Goal: Ask a question

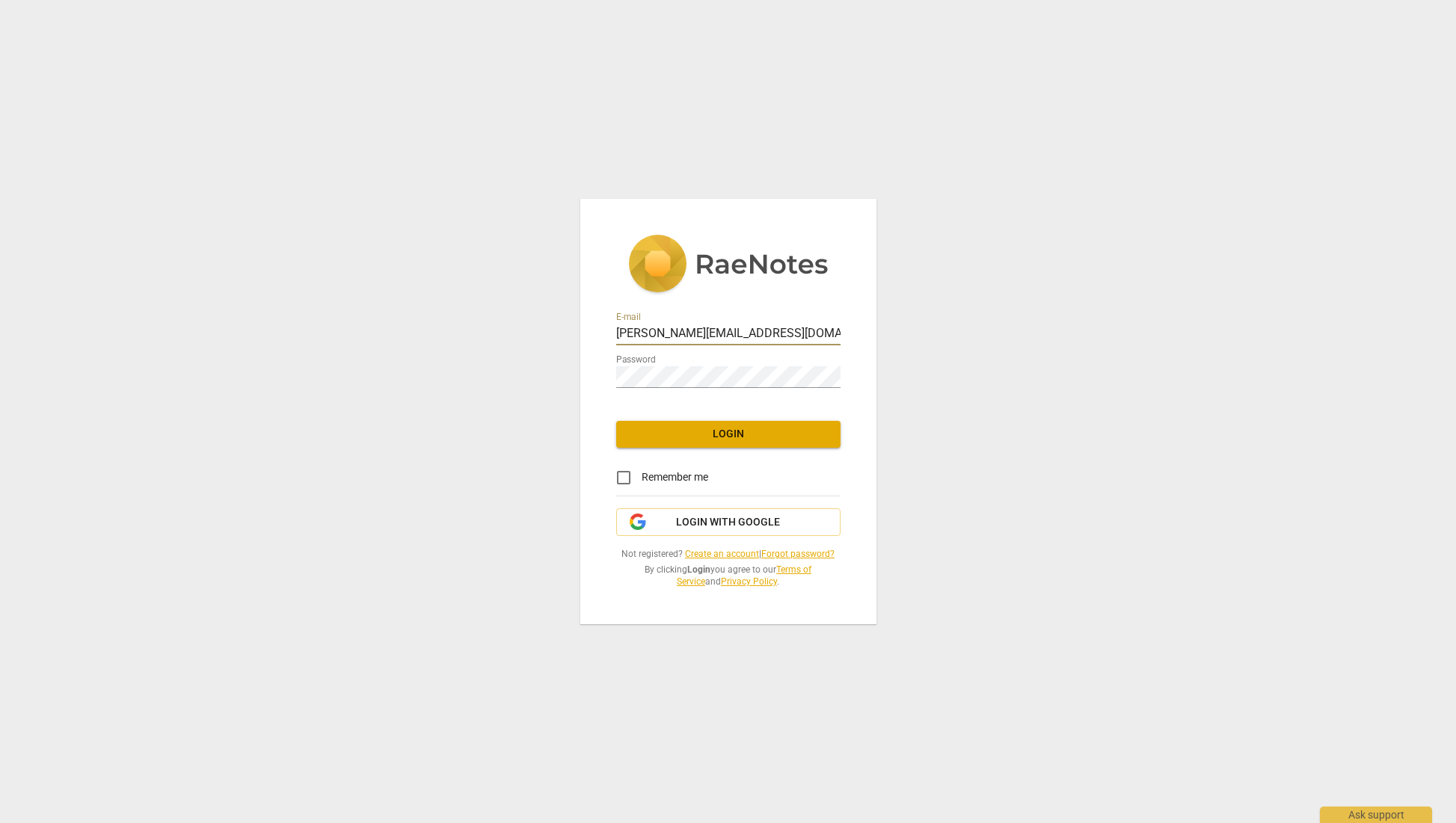
click at [720, 434] on span "Login" at bounding box center [728, 434] width 200 height 15
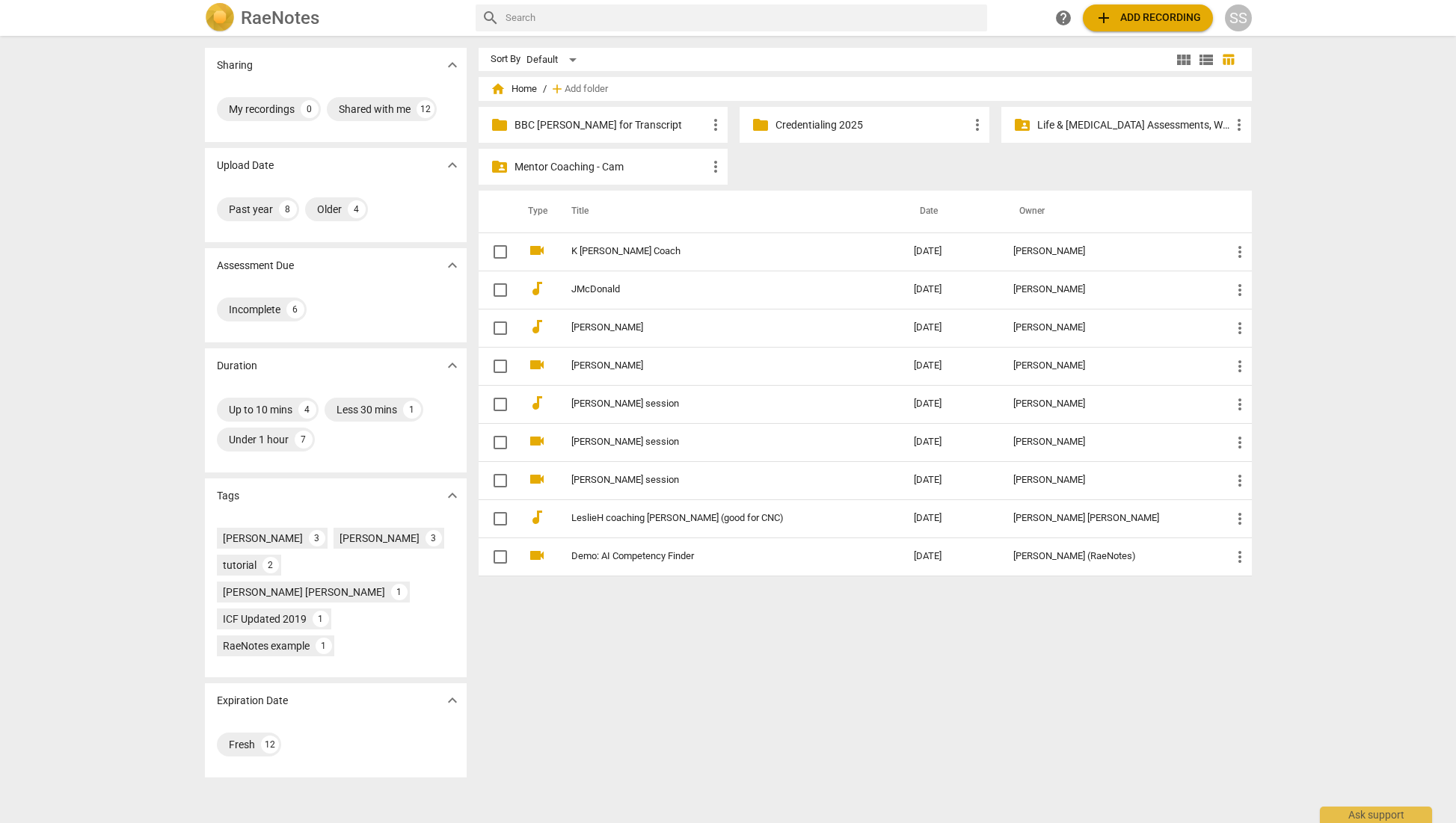
click at [818, 117] on p "Credentialing 2025" at bounding box center [872, 125] width 193 height 15
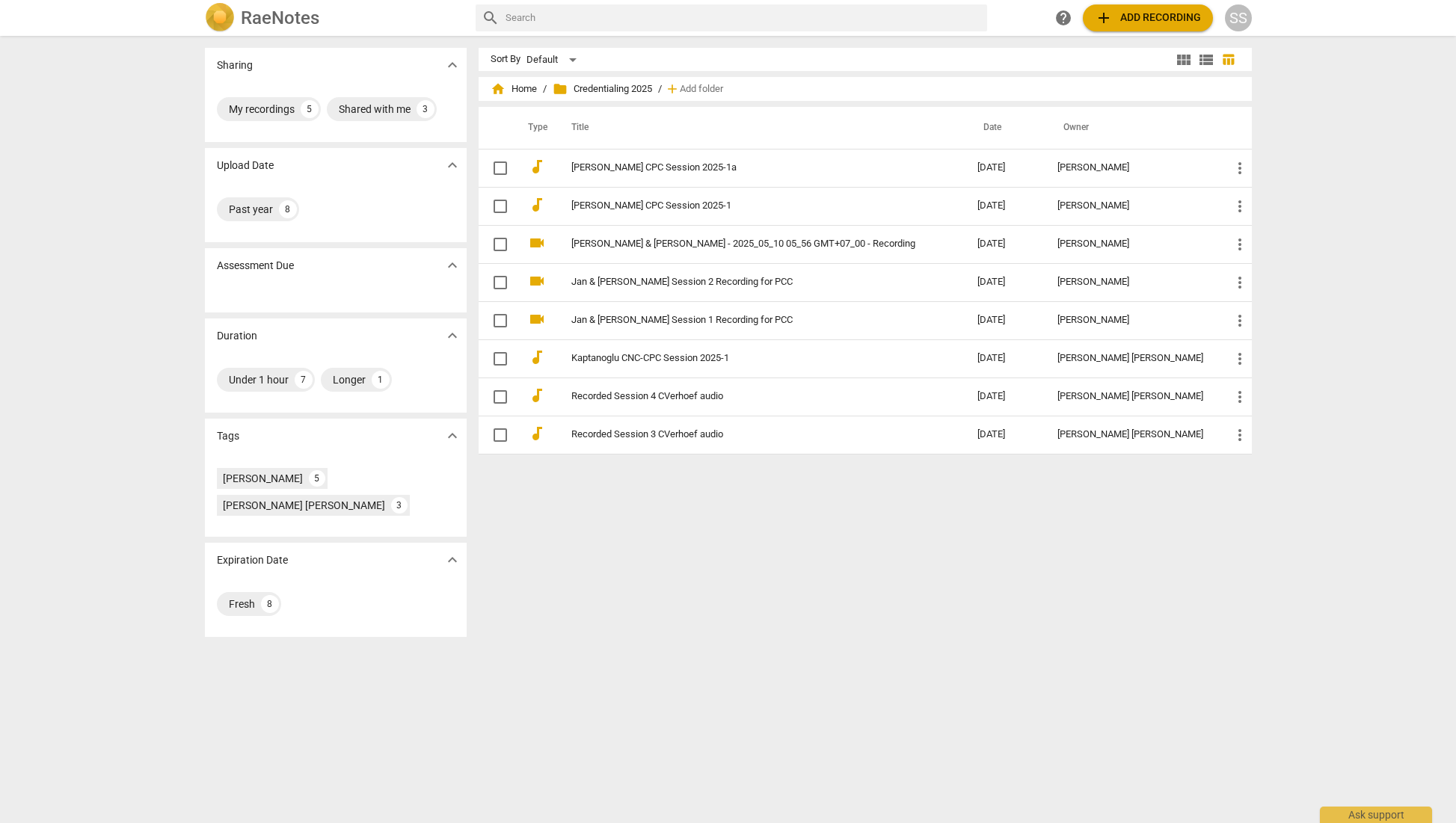
click at [616, 162] on link "[PERSON_NAME] CPC Session 2025-1a" at bounding box center [748, 168] width 353 height 11
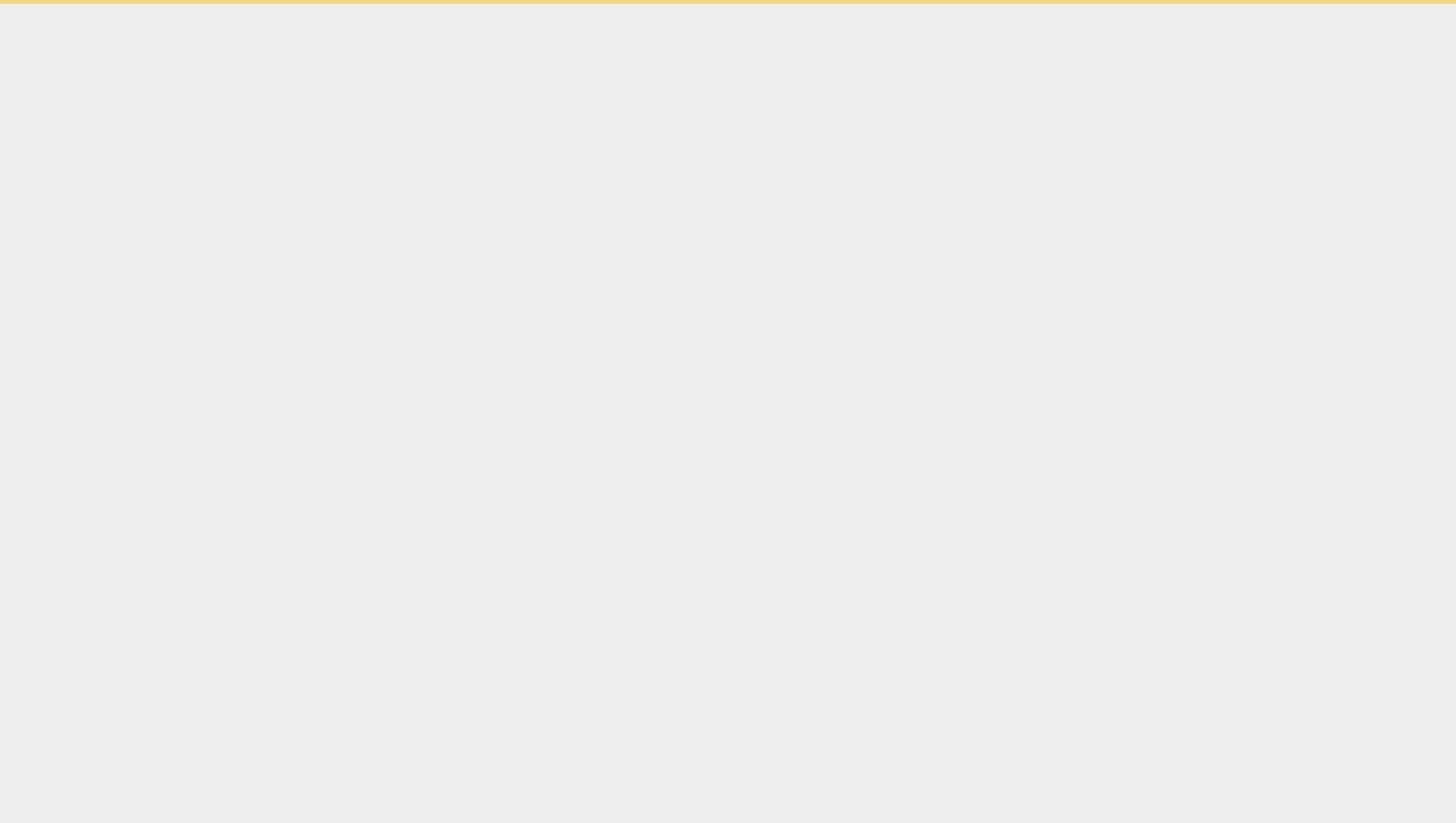
click at [616, 4] on html "Ask support" at bounding box center [728, 2] width 1456 height 4
